Goal: Check status: Check status

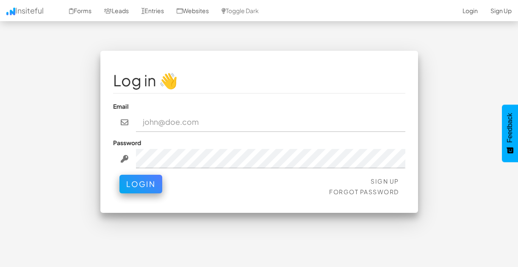
click at [243, 120] on input "email" at bounding box center [271, 122] width 270 height 19
type input "mpetriella@ignitexds.com"
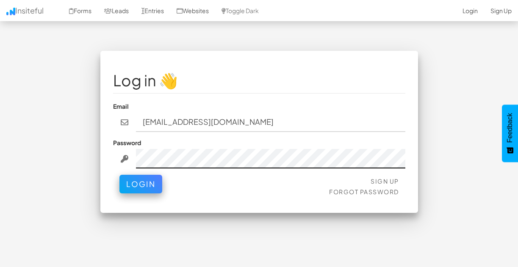
click at [120, 175] on button "Login" at bounding box center [141, 184] width 43 height 19
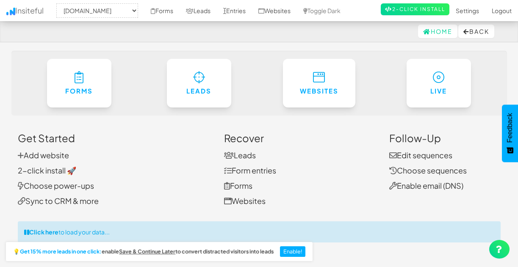
select select "2428"
click at [251, 13] on link "Entries" at bounding box center [234, 10] width 35 height 21
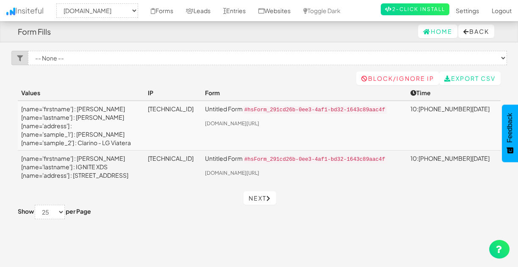
select select "2428"
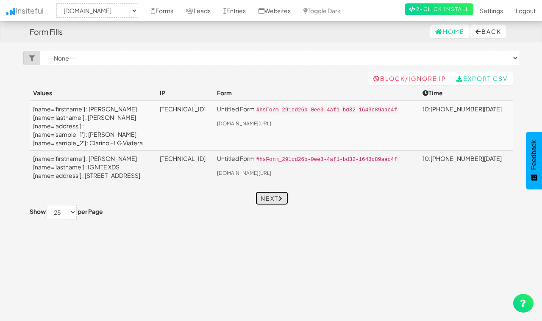
click at [273, 205] on link "Next" at bounding box center [272, 199] width 33 height 14
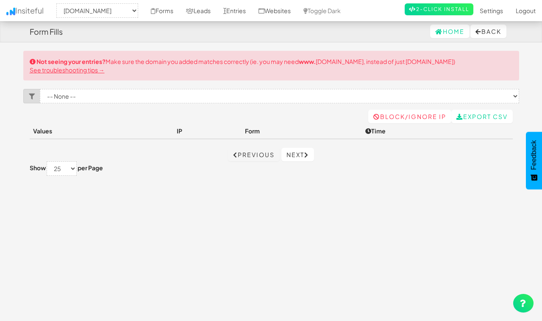
select select "2428"
click at [262, 157] on link "Previous" at bounding box center [254, 155] width 52 height 14
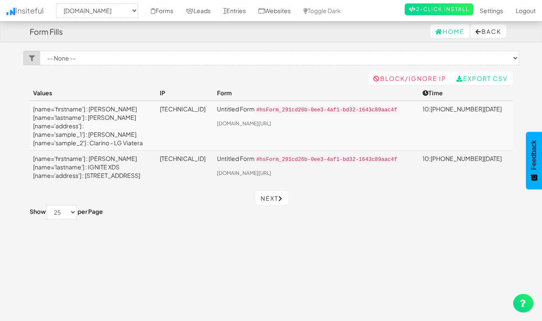
select select "2428"
